Goal: Task Accomplishment & Management: Use online tool/utility

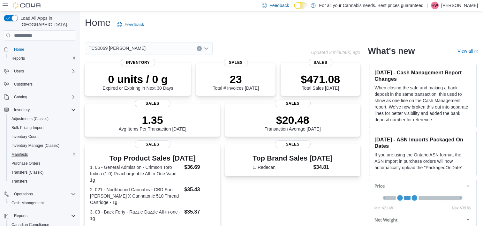
scroll to position [42, 0]
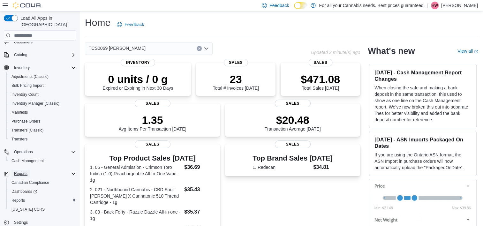
click at [18, 171] on span "Reports" at bounding box center [20, 173] width 13 height 5
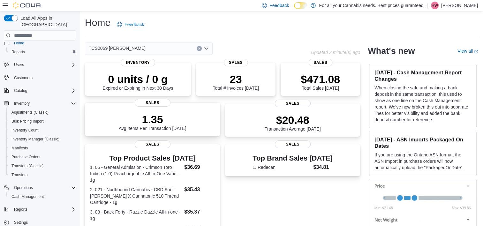
scroll to position [34, 0]
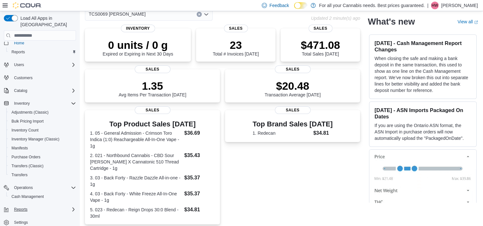
click at [26, 204] on div "Reports" at bounding box center [40, 209] width 72 height 11
click at [24, 205] on span "Reports" at bounding box center [20, 209] width 13 height 8
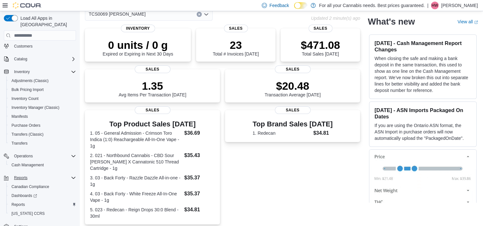
scroll to position [38, 0]
click at [20, 202] on span "Reports" at bounding box center [17, 204] width 13 height 5
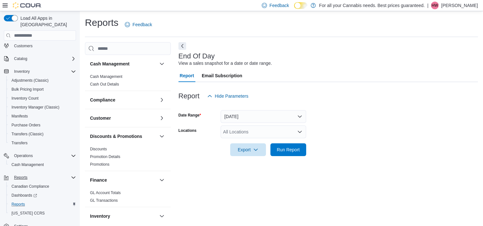
scroll to position [4, 0]
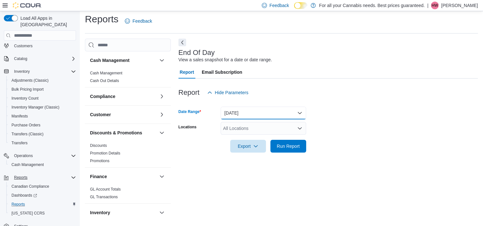
click at [245, 115] on button "Today" at bounding box center [262, 113] width 85 height 13
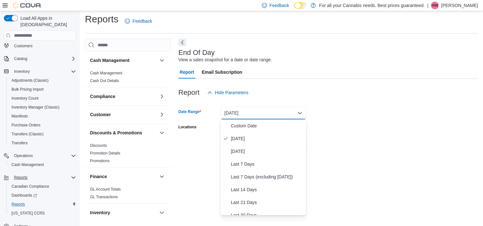
click at [245, 115] on button "Today" at bounding box center [262, 113] width 85 height 13
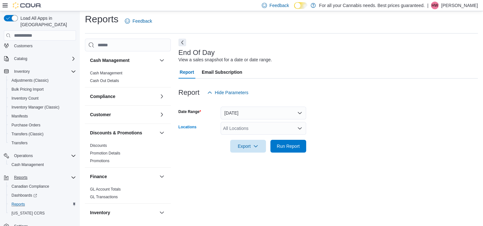
click at [245, 124] on div "All Locations" at bounding box center [262, 128] width 85 height 13
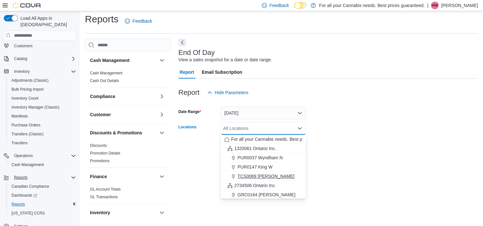
click at [251, 175] on span "TCS0069 Macdonell" at bounding box center [265, 176] width 57 height 6
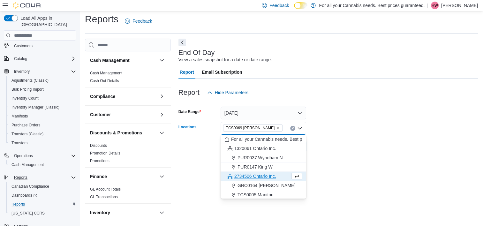
click at [388, 122] on form "Date Range Today Locations TCS0069 Macdonell Combo box. Selected. TCS0069 Macdo…" at bounding box center [327, 126] width 299 height 54
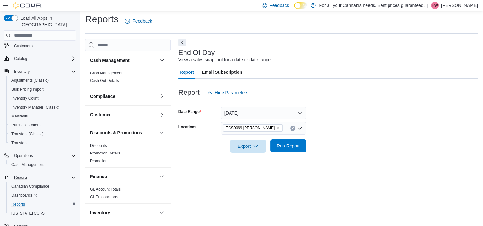
click at [288, 144] on span "Run Report" at bounding box center [288, 146] width 23 height 6
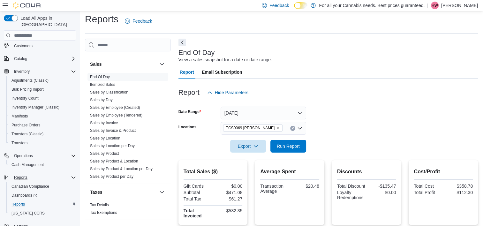
scroll to position [389, 0]
click at [134, 167] on link "Sales by Product & Location per Day" at bounding box center [121, 169] width 63 height 4
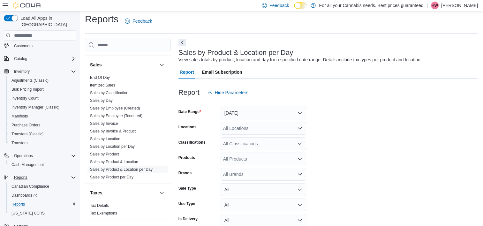
scroll to position [15, 0]
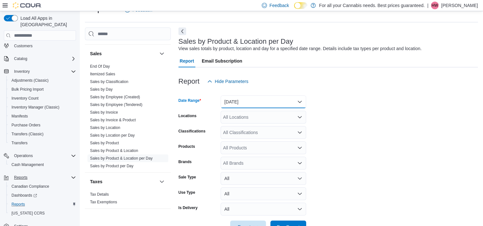
click at [249, 106] on button "Yesterday" at bounding box center [262, 101] width 85 height 13
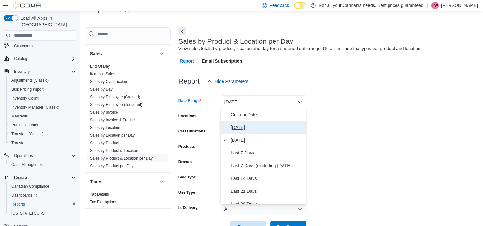
click at [234, 129] on span "Today" at bounding box center [267, 127] width 73 height 8
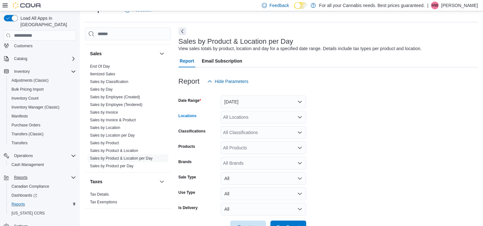
click at [239, 117] on div "All Locations" at bounding box center [262, 117] width 85 height 13
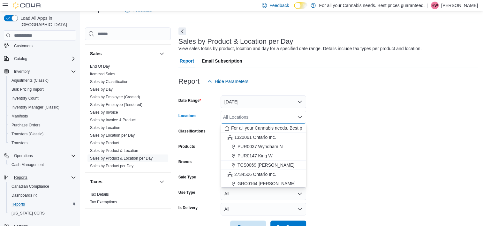
click at [260, 164] on span "TCS0069 Macdonell" at bounding box center [265, 165] width 57 height 6
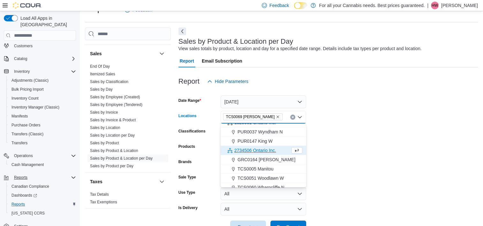
scroll to position [0, 0]
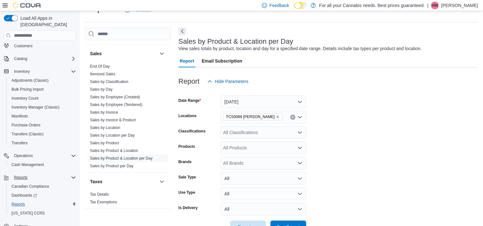
click at [347, 124] on form "Date Range Today Locations TCS0069 Macdonell Classifications All Classification…" at bounding box center [327, 160] width 299 height 145
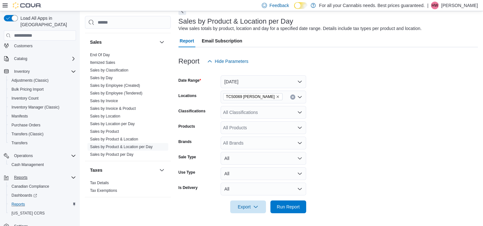
scroll to position [33, 0]
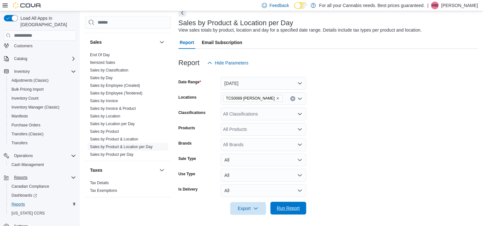
click at [293, 211] on span "Run Report" at bounding box center [288, 208] width 23 height 6
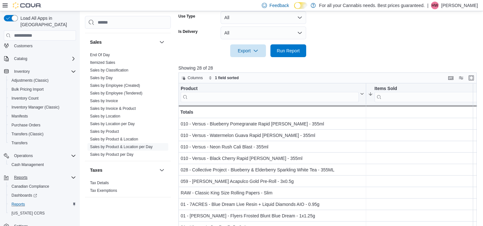
scroll to position [192, 0]
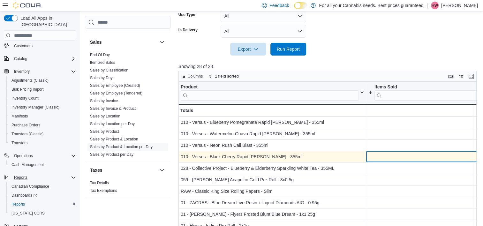
click at [459, 152] on div "Product Click to view column header actions Items Sold Sorted descending . Clic…" at bounding box center [328, 167] width 301 height 170
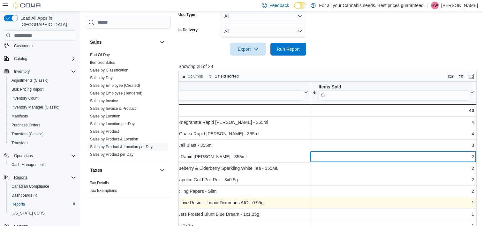
scroll to position [0, 0]
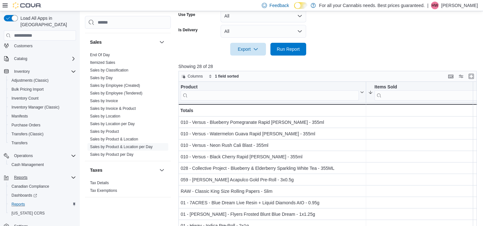
click at [96, 53] on link "End Of Day" at bounding box center [100, 55] width 20 height 4
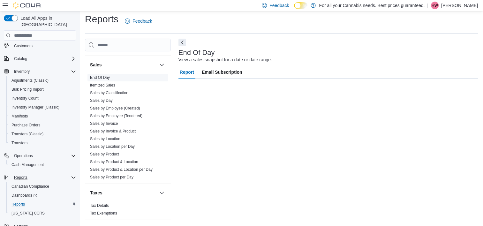
scroll to position [4, 0]
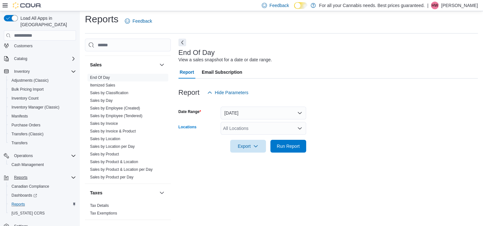
click at [258, 134] on div "All Locations" at bounding box center [262, 128] width 85 height 13
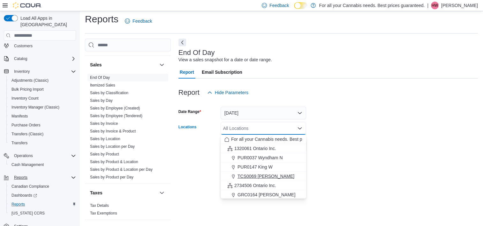
click at [267, 180] on button "TCS0069 Macdonell" at bounding box center [262, 176] width 85 height 9
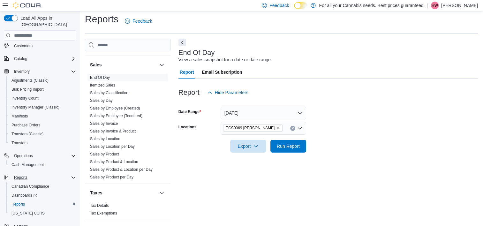
click at [352, 122] on form "Date Range Today Locations TCS0069 Macdonell Export Run Report" at bounding box center [327, 126] width 299 height 54
click at [292, 147] on span "Run Report" at bounding box center [288, 146] width 23 height 6
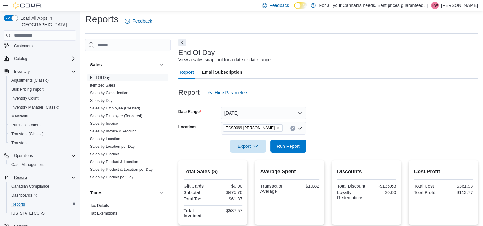
scroll to position [65, 0]
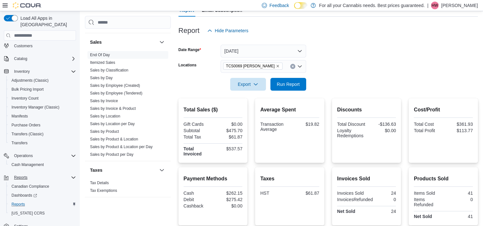
click at [404, 70] on form "Date Range Today Locations TCS0069 Macdonell Export Run Report" at bounding box center [327, 64] width 299 height 54
click at [402, 60] on form "Date Range Today Locations TCS0069 Macdonell Export Run Report" at bounding box center [327, 64] width 299 height 54
click at [282, 85] on span "Run Report" at bounding box center [288, 84] width 23 height 6
